Goal: Task Accomplishment & Management: Complete application form

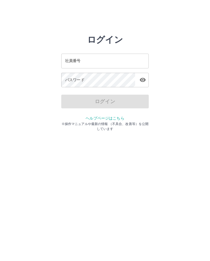
click at [118, 60] on input "社員番号" at bounding box center [105, 61] width 88 height 14
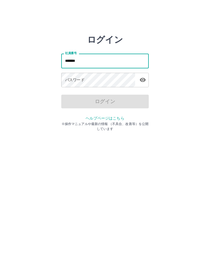
type input "*******"
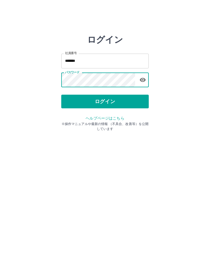
click at [126, 99] on button "ログイン" at bounding box center [105, 102] width 88 height 14
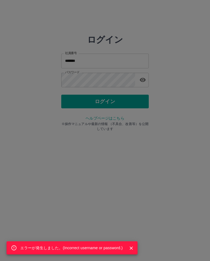
click at [122, 83] on div "エラーが発生しました。( Incorrect username or password. )" at bounding box center [105, 130] width 210 height 261
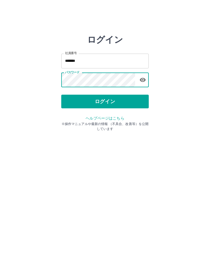
click at [130, 99] on button "ログイン" at bounding box center [105, 102] width 88 height 14
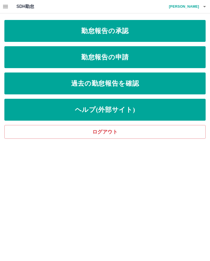
click at [197, 30] on link "勤怠報告の承認" at bounding box center [104, 31] width 201 height 22
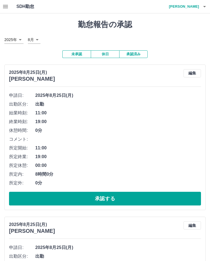
click at [164, 194] on button "承認する" at bounding box center [105, 199] width 192 height 14
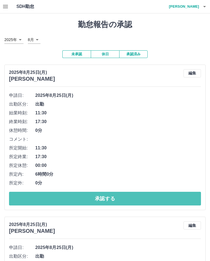
click at [166, 194] on button "承認する" at bounding box center [105, 199] width 192 height 14
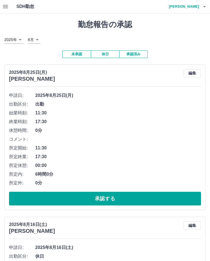
click at [169, 196] on button "承認する" at bounding box center [105, 199] width 192 height 14
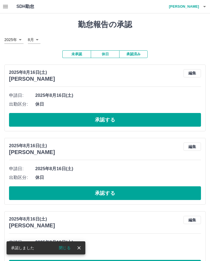
click at [167, 115] on button "承認する" at bounding box center [105, 120] width 192 height 14
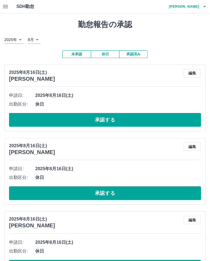
click at [176, 119] on button "承認する" at bounding box center [105, 120] width 192 height 14
click at [171, 121] on button "承認する" at bounding box center [105, 120] width 192 height 14
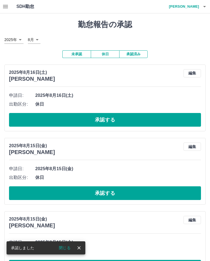
click at [173, 117] on button "承認する" at bounding box center [105, 120] width 192 height 14
click at [169, 120] on button "承認する" at bounding box center [105, 120] width 192 height 14
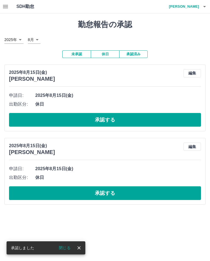
click at [167, 121] on button "承認する" at bounding box center [105, 120] width 192 height 14
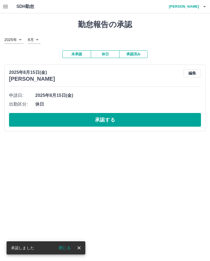
click at [172, 115] on button "承認する" at bounding box center [105, 120] width 192 height 14
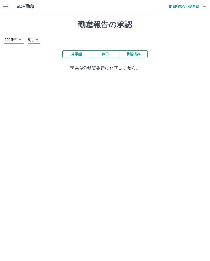
click at [196, 8] on h4 "小松　佐幸" at bounding box center [182, 6] width 33 height 13
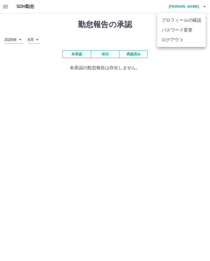
click at [177, 38] on li "ログアウト" at bounding box center [181, 40] width 48 height 10
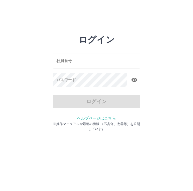
click at [127, 63] on input "社員番号" at bounding box center [97, 61] width 88 height 14
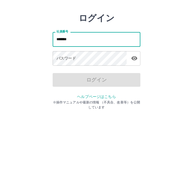
type input "*******"
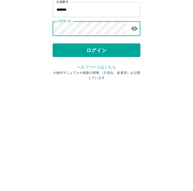
click at [126, 95] on button "ログイン" at bounding box center [97, 102] width 88 height 14
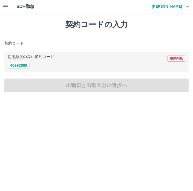
click at [12, 65] on button "40292009" at bounding box center [19, 65] width 22 height 7
type input "********"
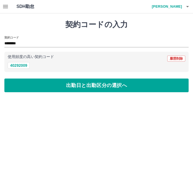
click at [117, 86] on button "出勤日と出勤区分の選択へ" at bounding box center [96, 86] width 184 height 14
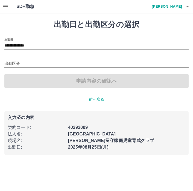
click at [9, 63] on input "出勤区分" at bounding box center [96, 63] width 184 height 7
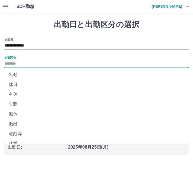
click at [10, 74] on li "出勤" at bounding box center [96, 75] width 184 height 10
type input "**"
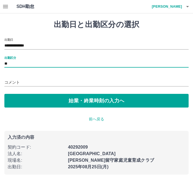
click at [128, 105] on button "始業・終業時刻の入力へ" at bounding box center [96, 101] width 184 height 14
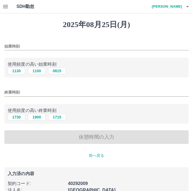
click at [79, 46] on input "始業時刻" at bounding box center [96, 46] width 184 height 8
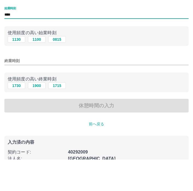
type input "****"
click at [102, 88] on input "終業時刻" at bounding box center [96, 92] width 184 height 8
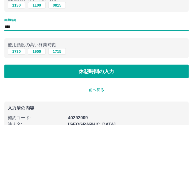
type input "****"
click at [171, 130] on button "休憩時間の入力" at bounding box center [96, 137] width 184 height 14
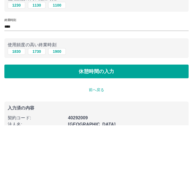
scroll to position [25, 0]
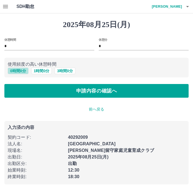
click at [14, 69] on button "0 時間 0 分" at bounding box center [18, 71] width 21 height 7
click at [162, 90] on button "申請内容の確認へ" at bounding box center [96, 91] width 184 height 14
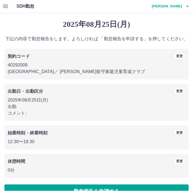
scroll to position [5, 0]
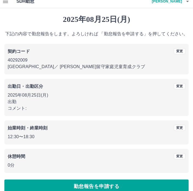
click at [158, 186] on button "勤怠報告を申請する" at bounding box center [96, 186] width 184 height 14
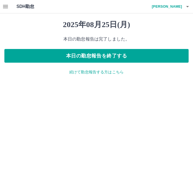
click at [168, 58] on button "本日の勤怠報告を終了する" at bounding box center [96, 56] width 184 height 14
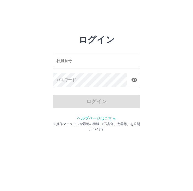
click at [138, 62] on input "社員番号" at bounding box center [97, 61] width 88 height 14
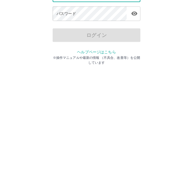
type input "*******"
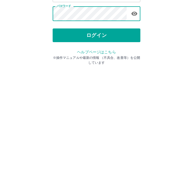
click at [118, 95] on button "ログイン" at bounding box center [97, 102] width 88 height 14
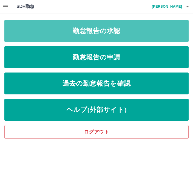
click at [169, 29] on link "勤怠報告の承認" at bounding box center [96, 31] width 184 height 22
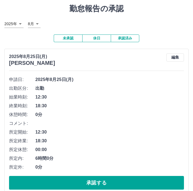
scroll to position [17, 0]
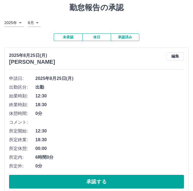
click at [136, 178] on button "承認する" at bounding box center [96, 182] width 175 height 14
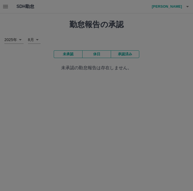
scroll to position [0, 0]
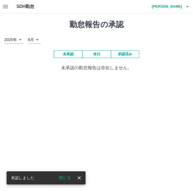
click at [182, 5] on button "button" at bounding box center [187, 6] width 11 height 13
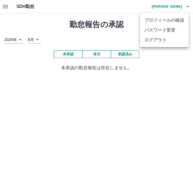
click at [159, 39] on li "ログアウト" at bounding box center [164, 40] width 48 height 10
